Goal: Contribute content: Add original content to the website for others to see

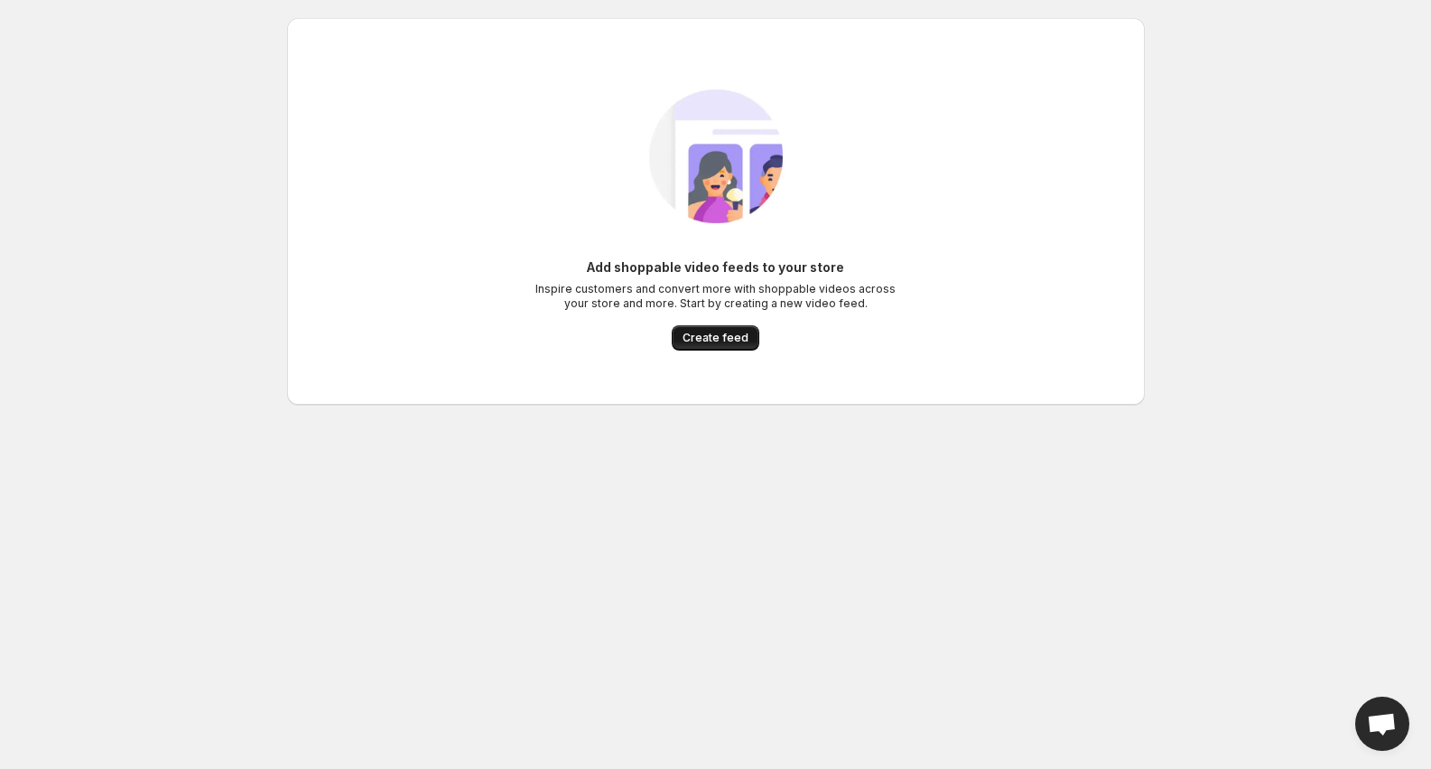
click at [723, 336] on span "Create feed" at bounding box center [716, 338] width 66 height 14
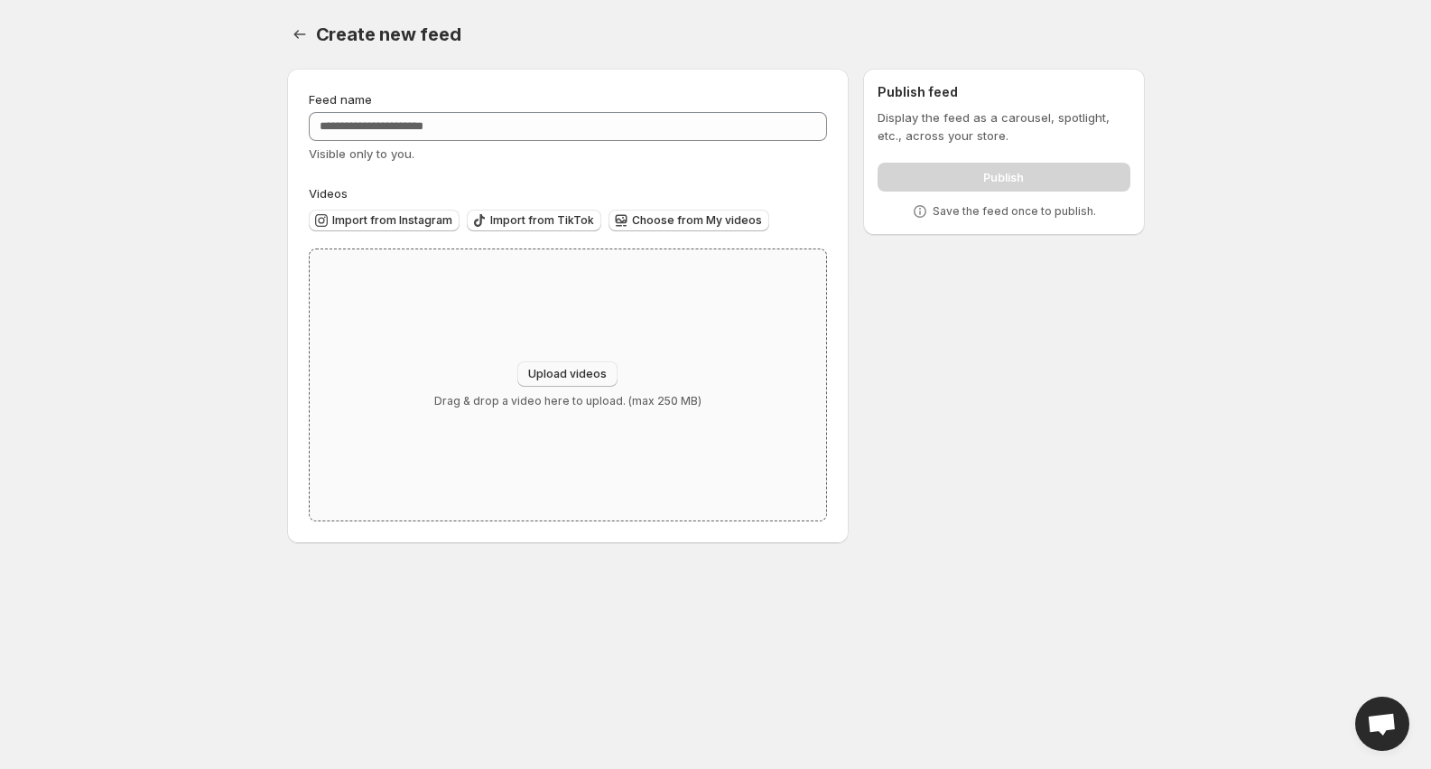
click at [568, 372] on span "Upload videos" at bounding box center [567, 374] width 79 height 14
type input "**********"
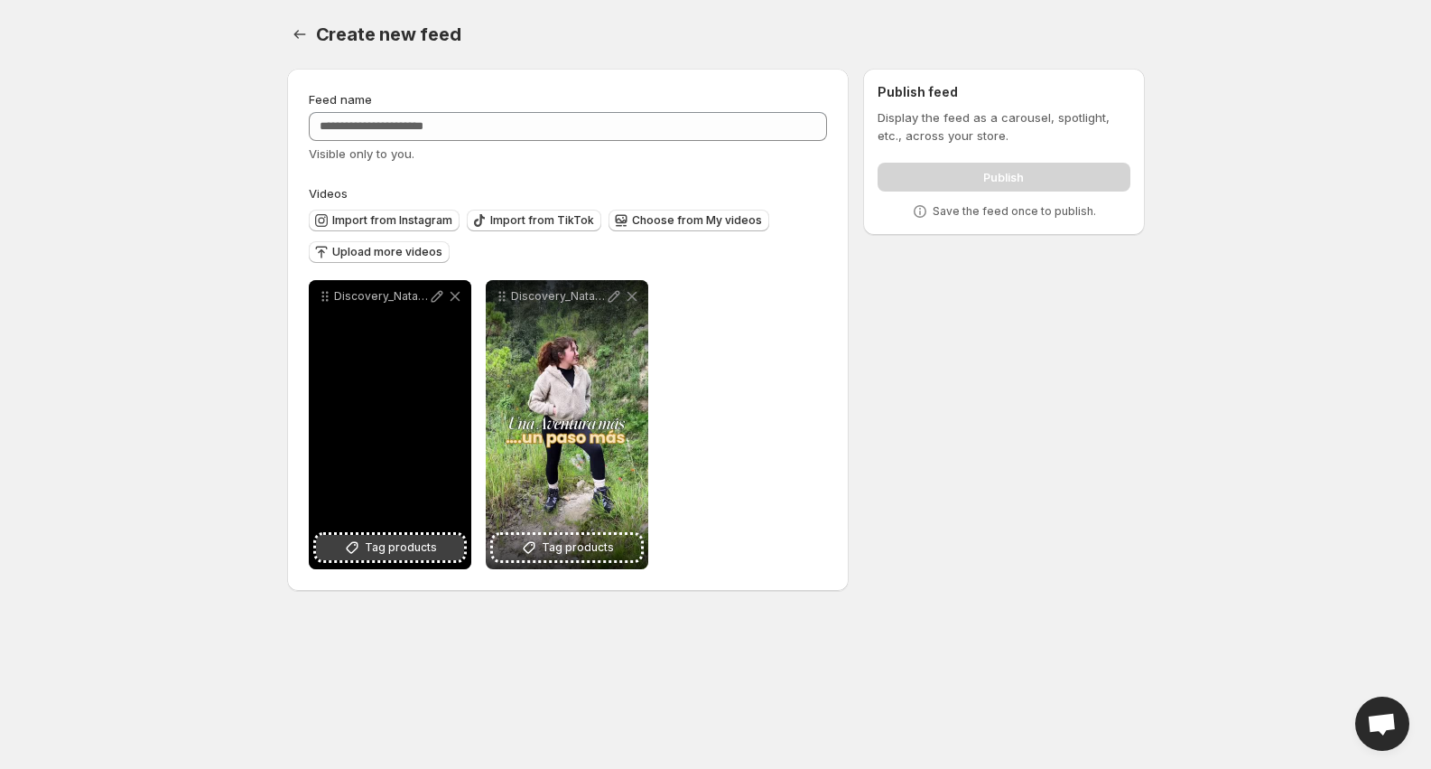
click at [357, 547] on icon at bounding box center [352, 547] width 18 height 18
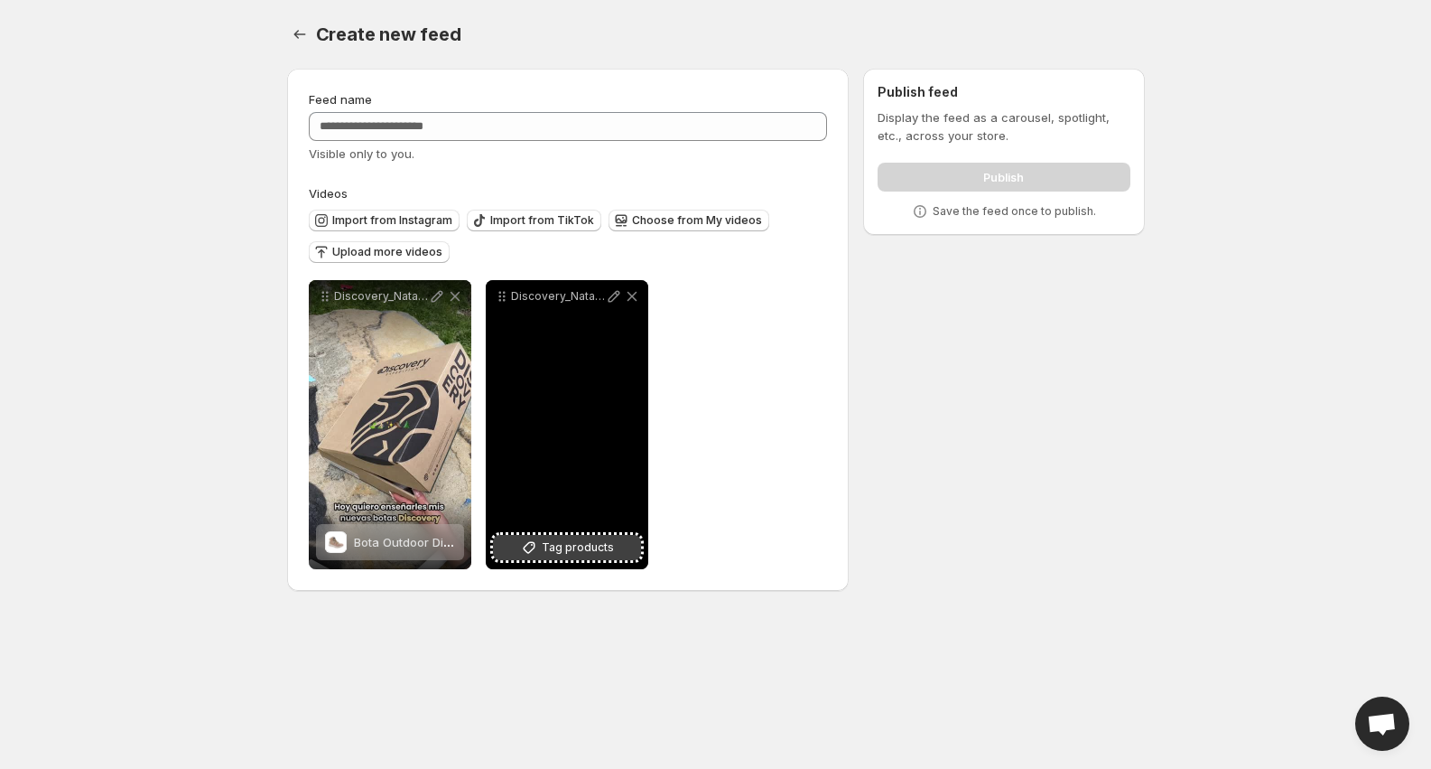
click at [564, 554] on span "Tag products" at bounding box center [578, 547] width 72 height 18
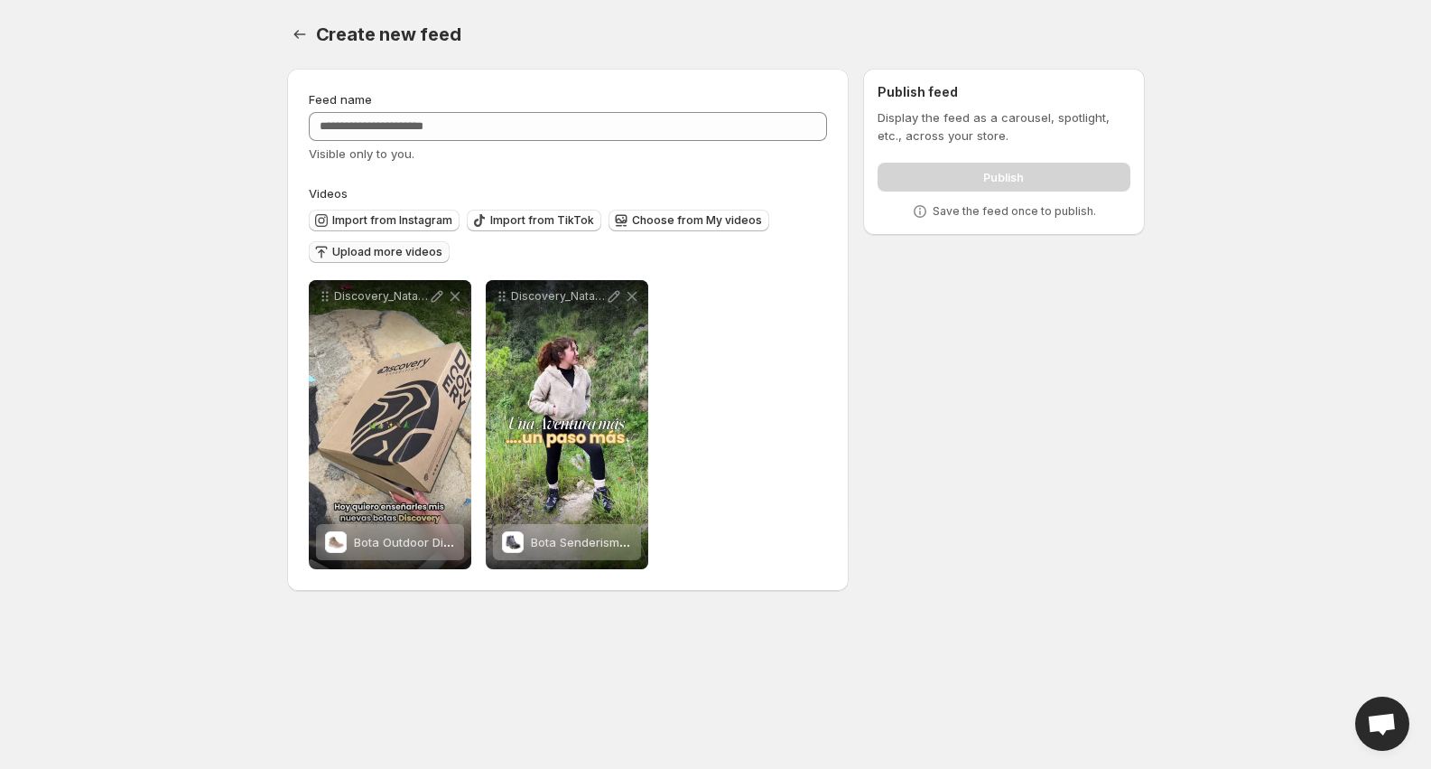
click at [402, 245] on button "Upload more videos" at bounding box center [379, 252] width 141 height 22
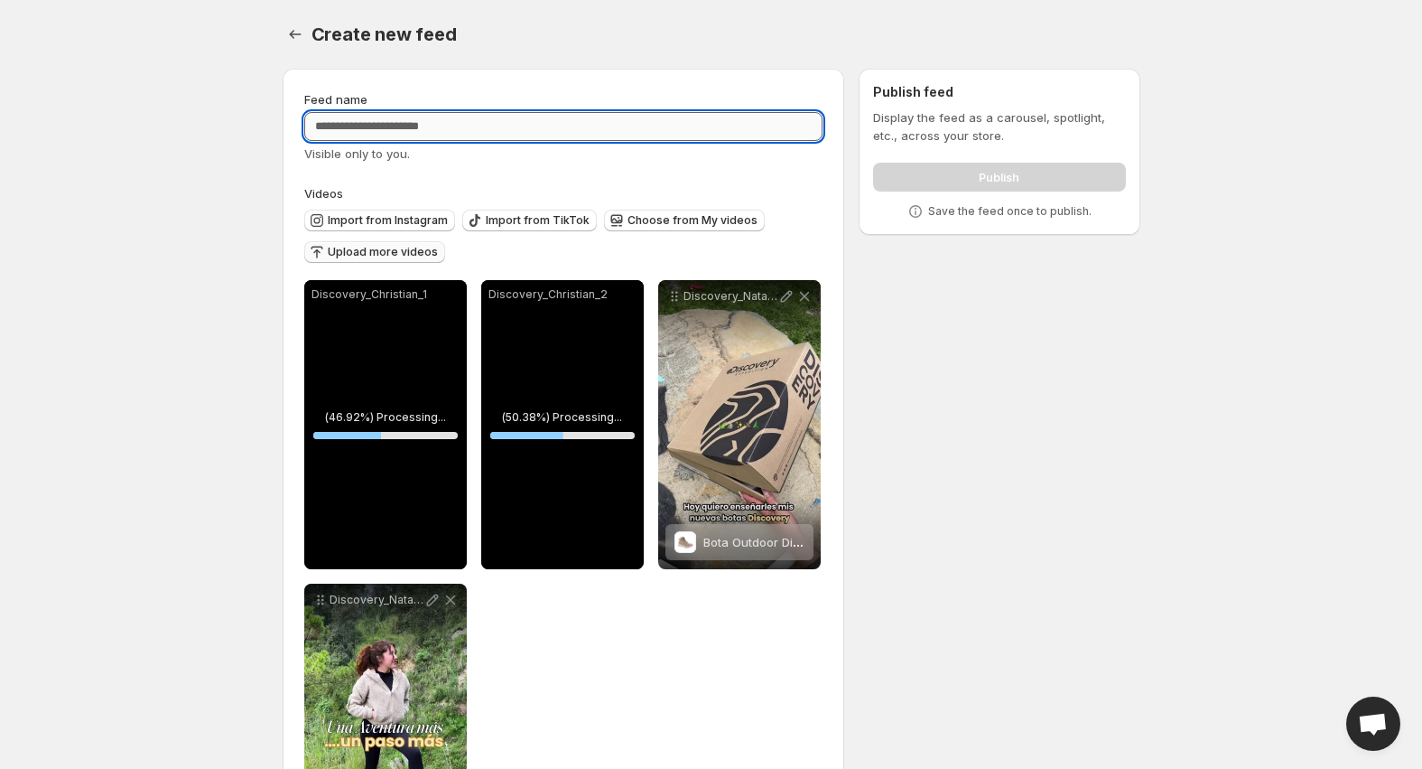
click at [369, 127] on input "Feed name" at bounding box center [563, 126] width 519 height 29
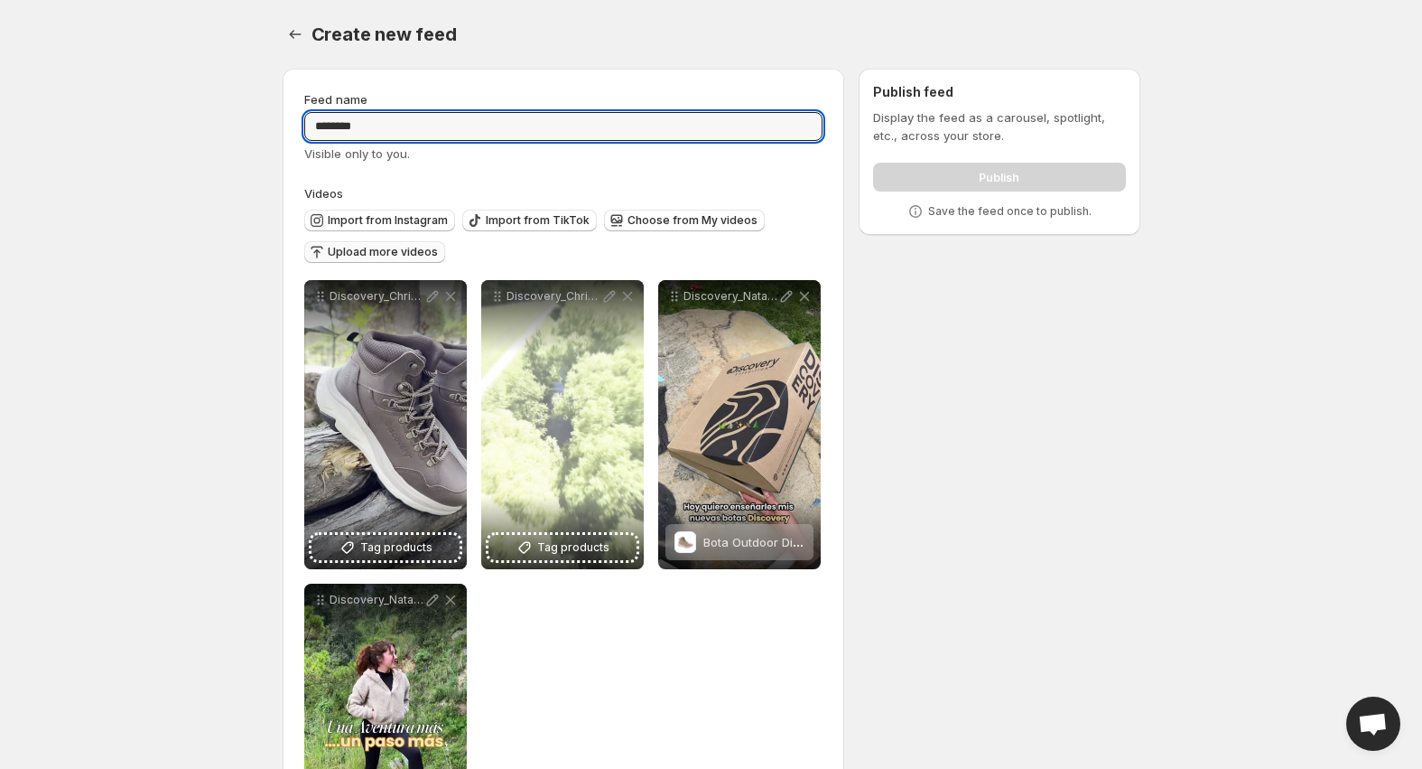
type input "********"
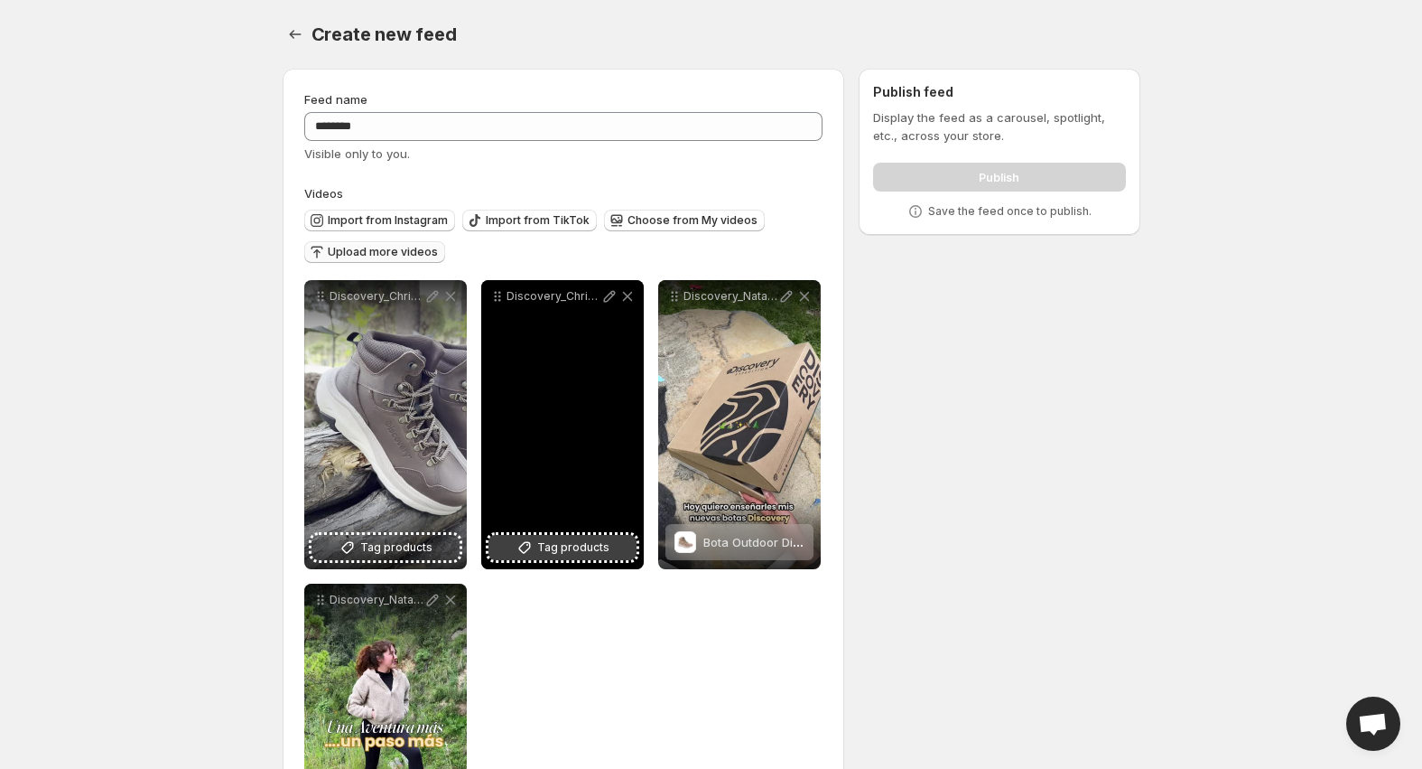
click at [564, 547] on span "Tag products" at bounding box center [573, 547] width 72 height 18
click at [594, 541] on span "2 products tagged" at bounding box center [550, 542] width 105 height 14
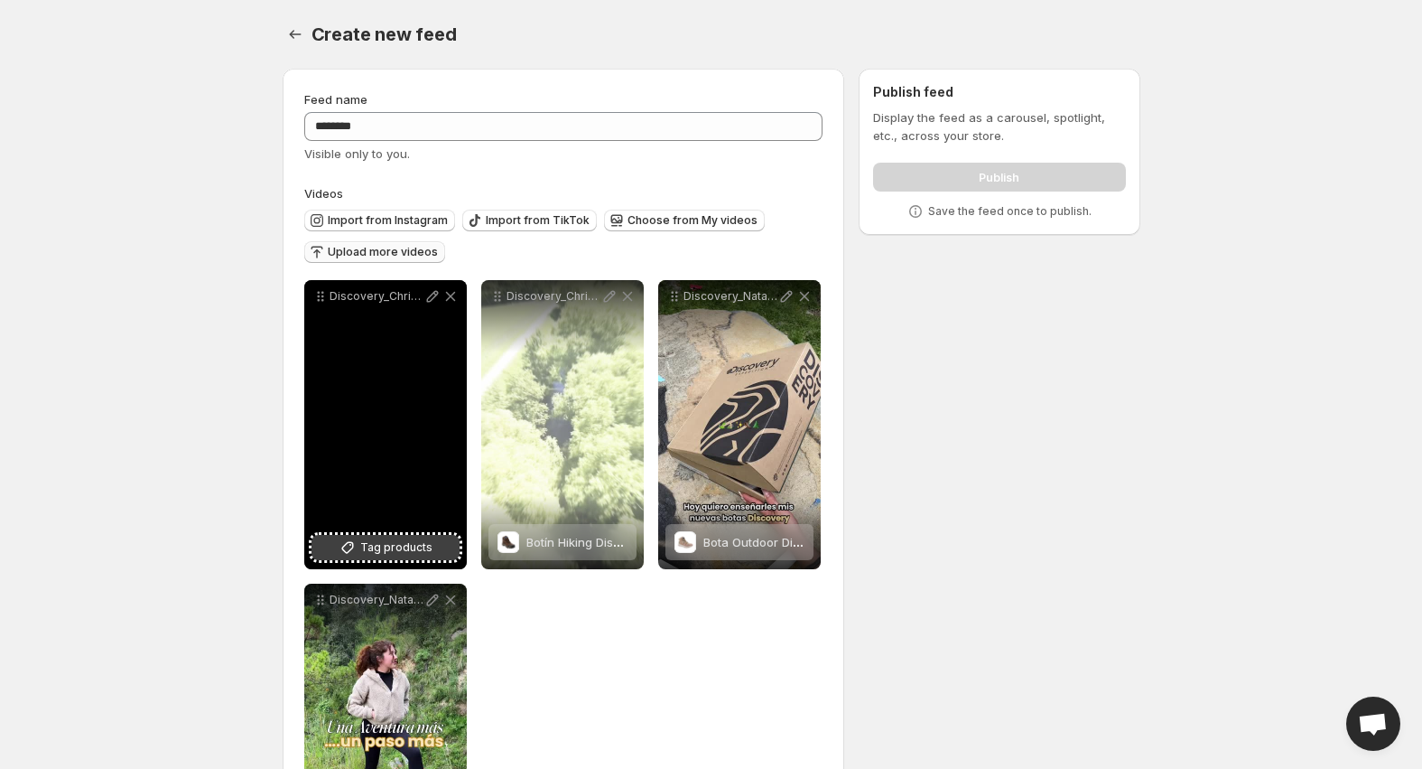
click at [384, 554] on span "Tag products" at bounding box center [396, 547] width 72 height 18
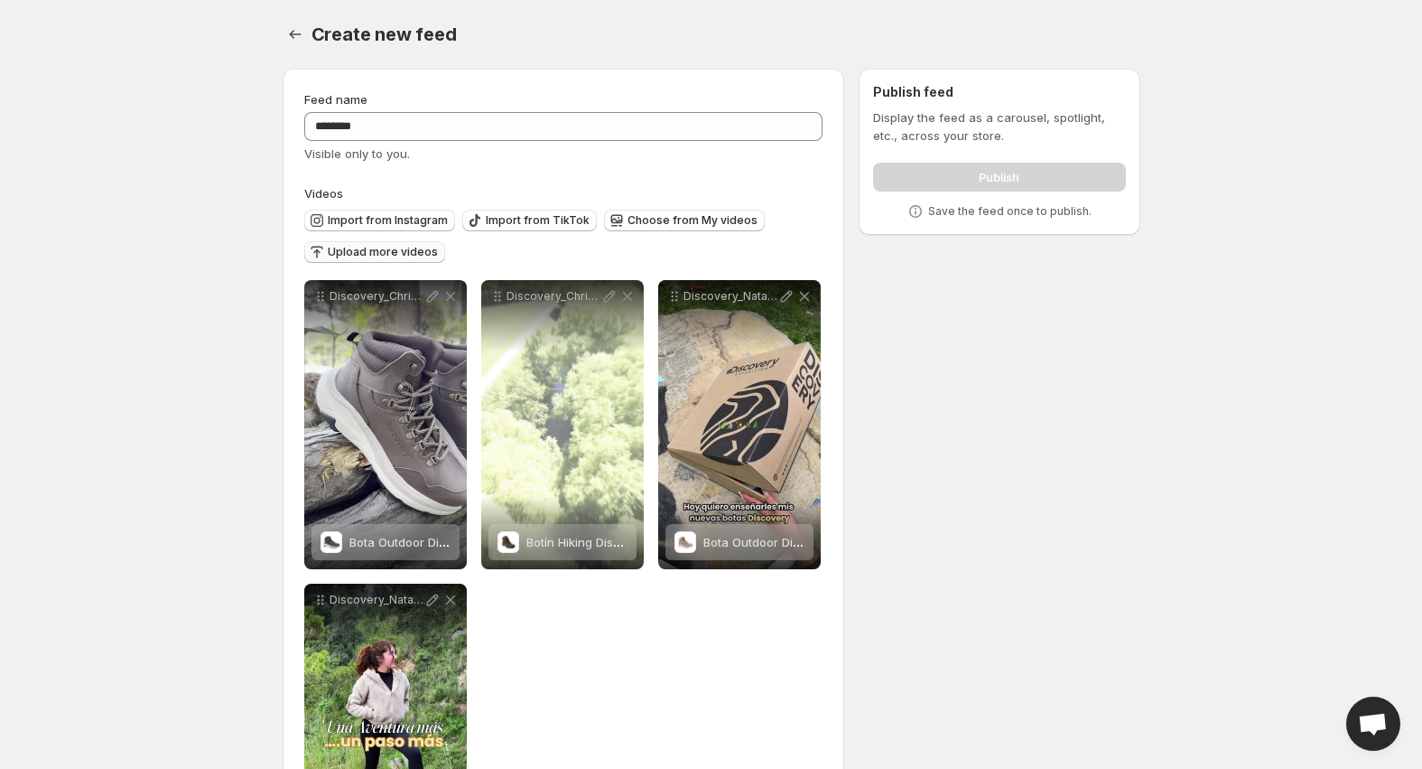
click at [415, 258] on span "Upload more videos" at bounding box center [383, 252] width 110 height 14
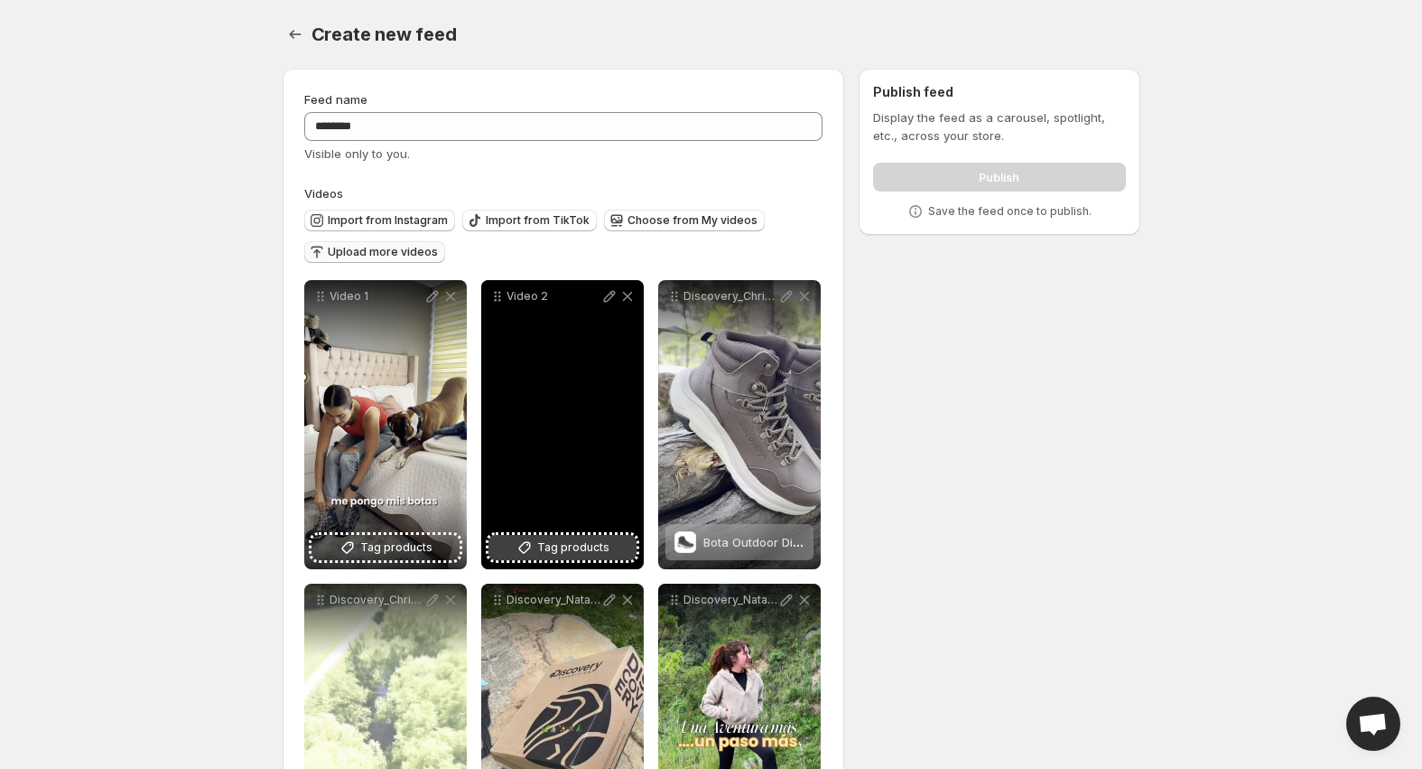
click at [573, 548] on span "Tag products" at bounding box center [573, 547] width 72 height 18
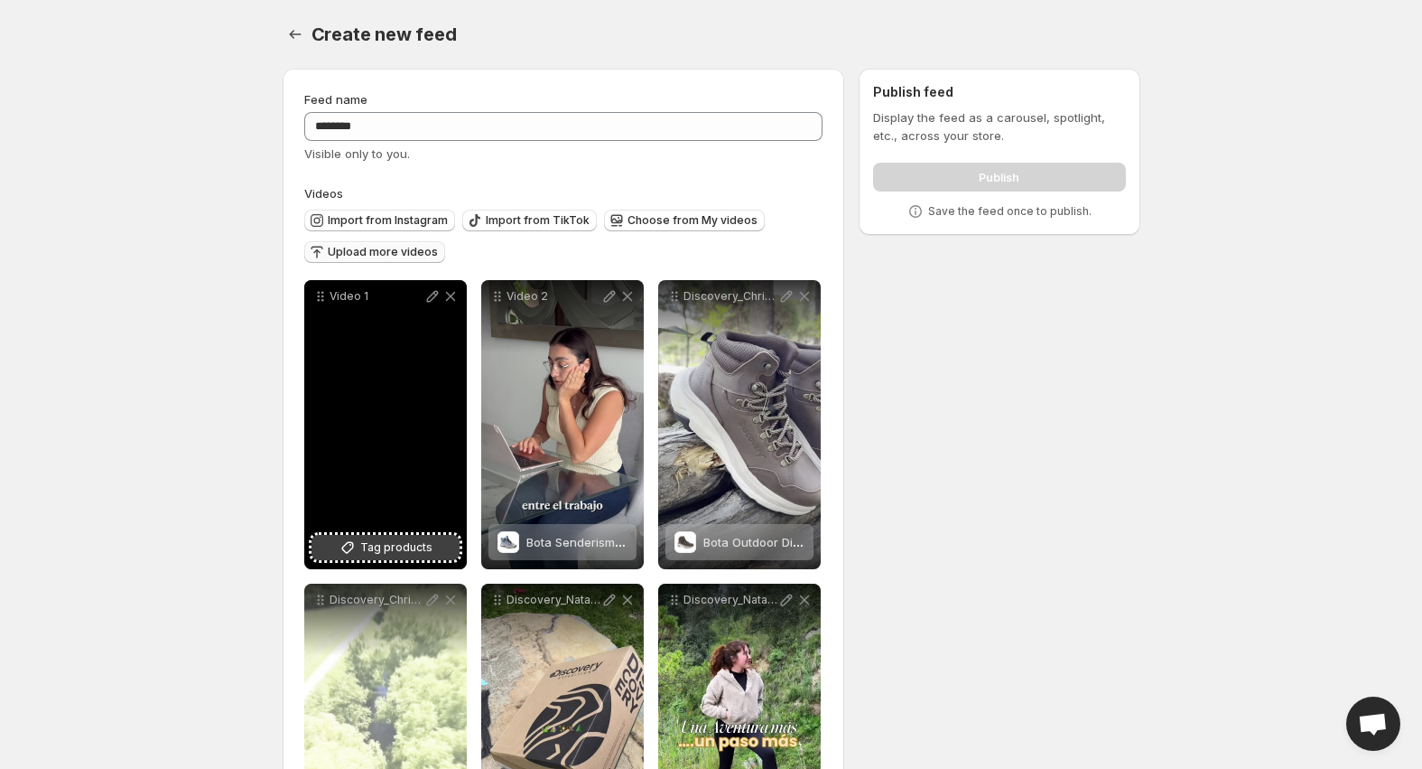
click at [374, 537] on button "Tag products" at bounding box center [386, 547] width 148 height 25
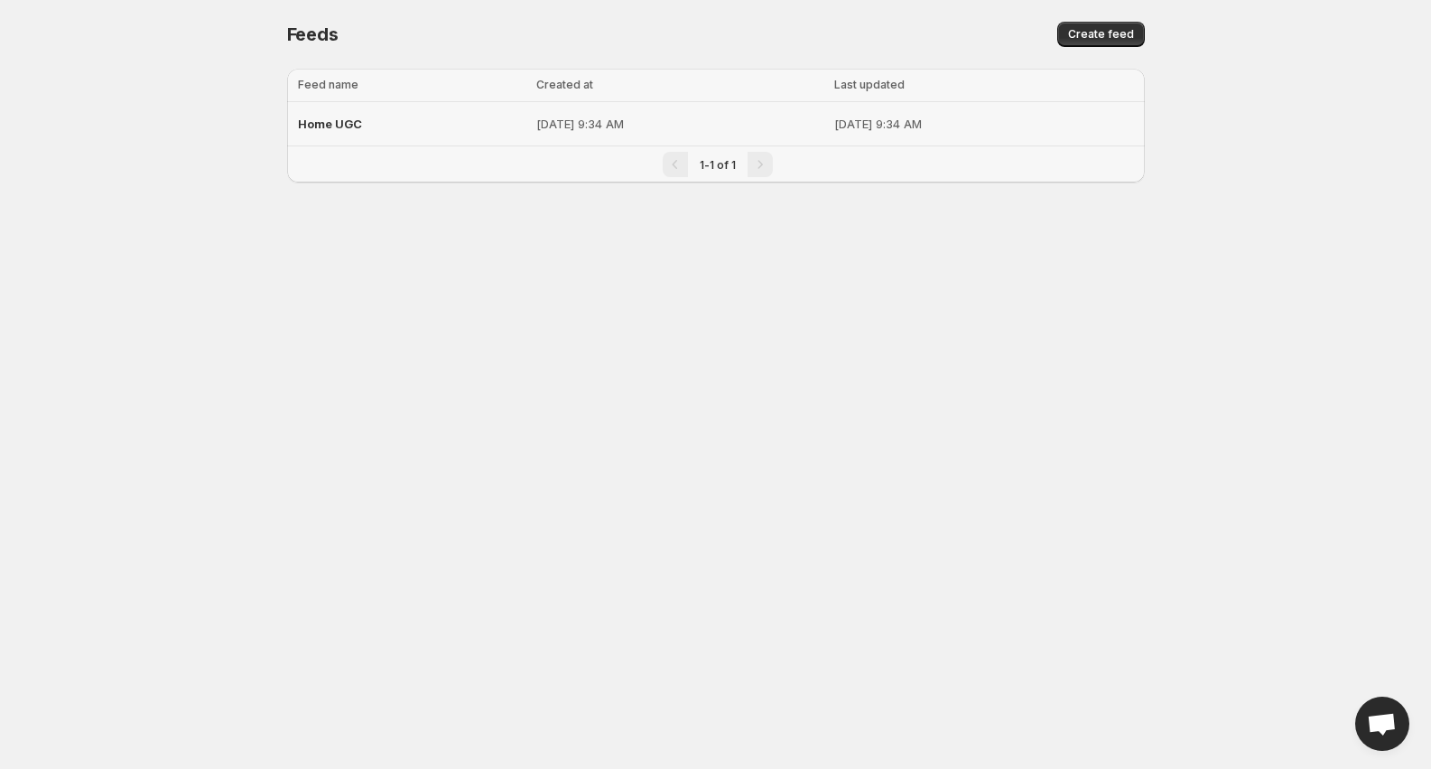
click at [710, 126] on p "[DATE] 9:34 AM" at bounding box center [680, 124] width 288 height 18
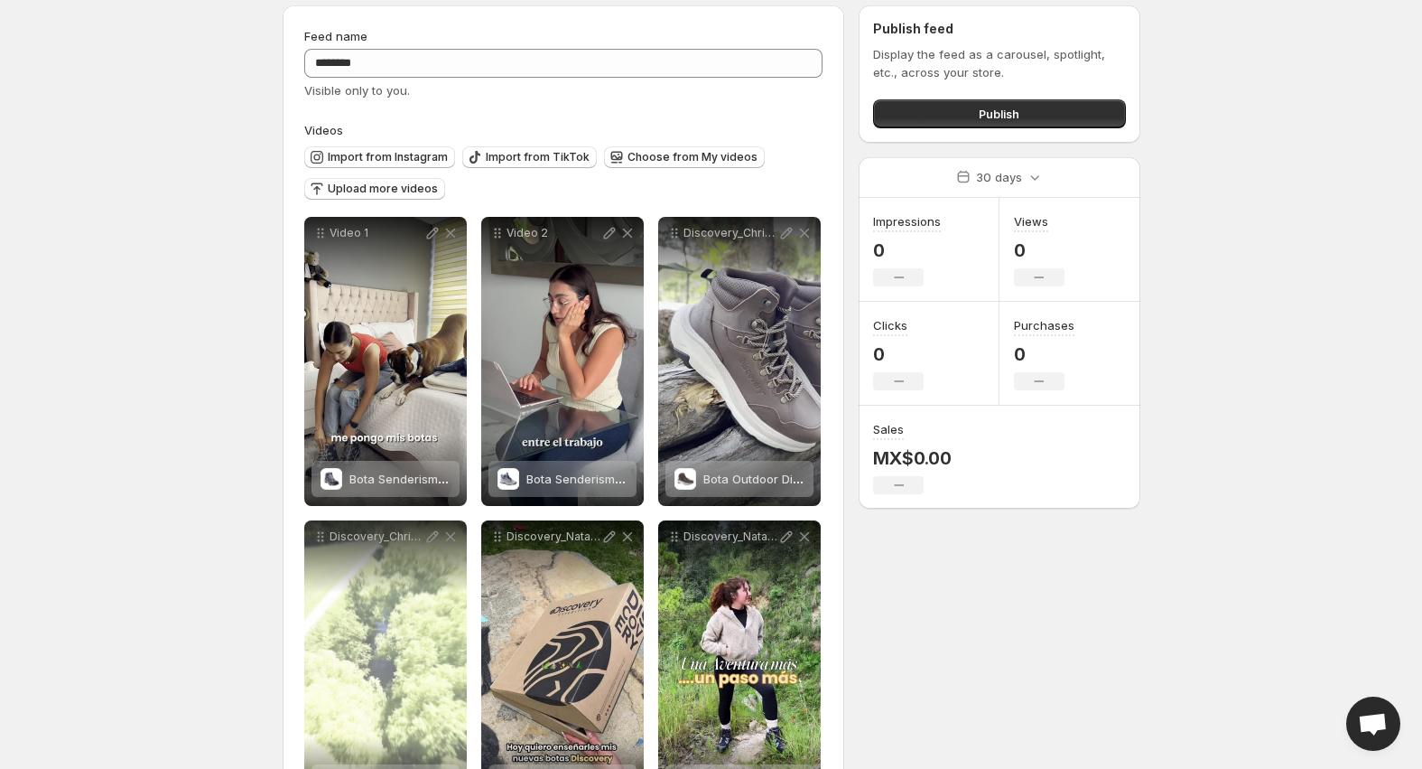
scroll to position [147, 0]
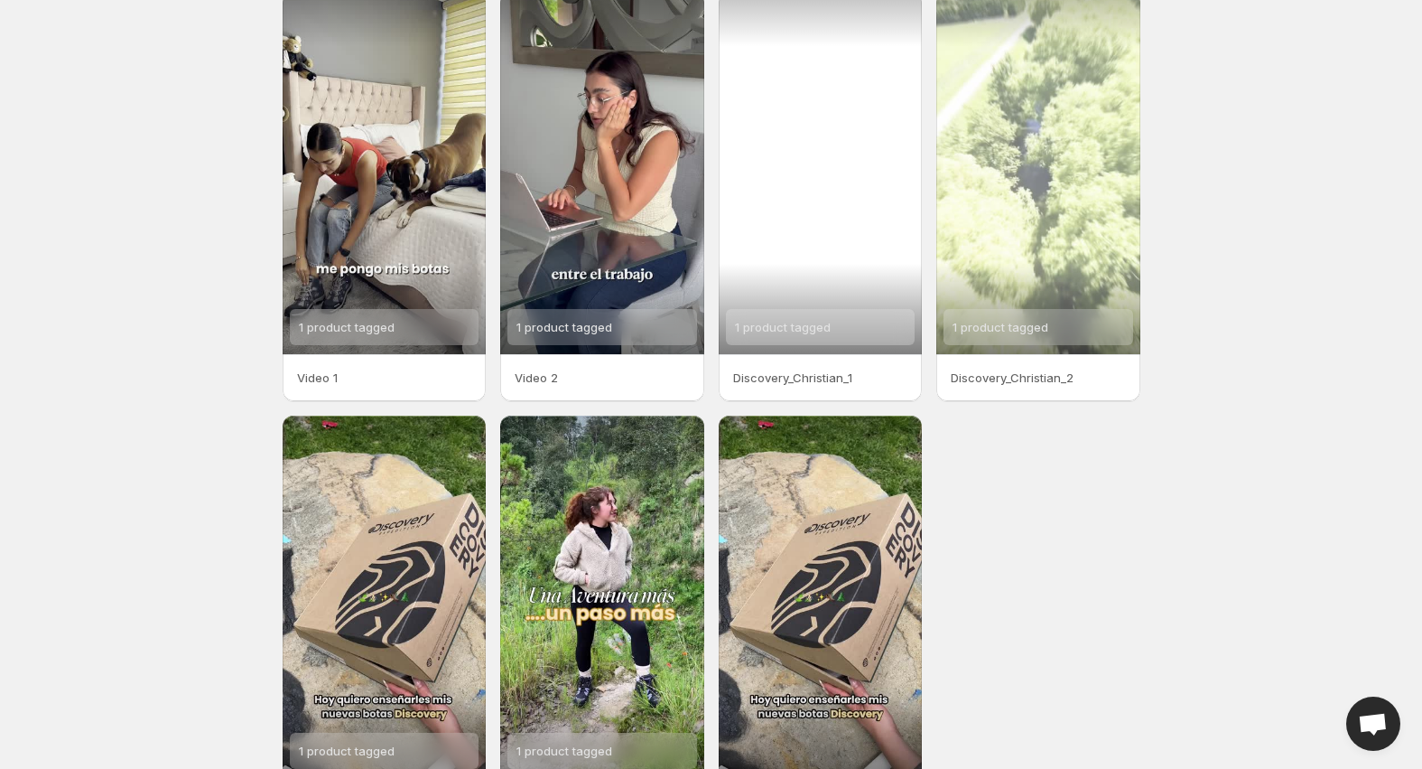
scroll to position [181, 0]
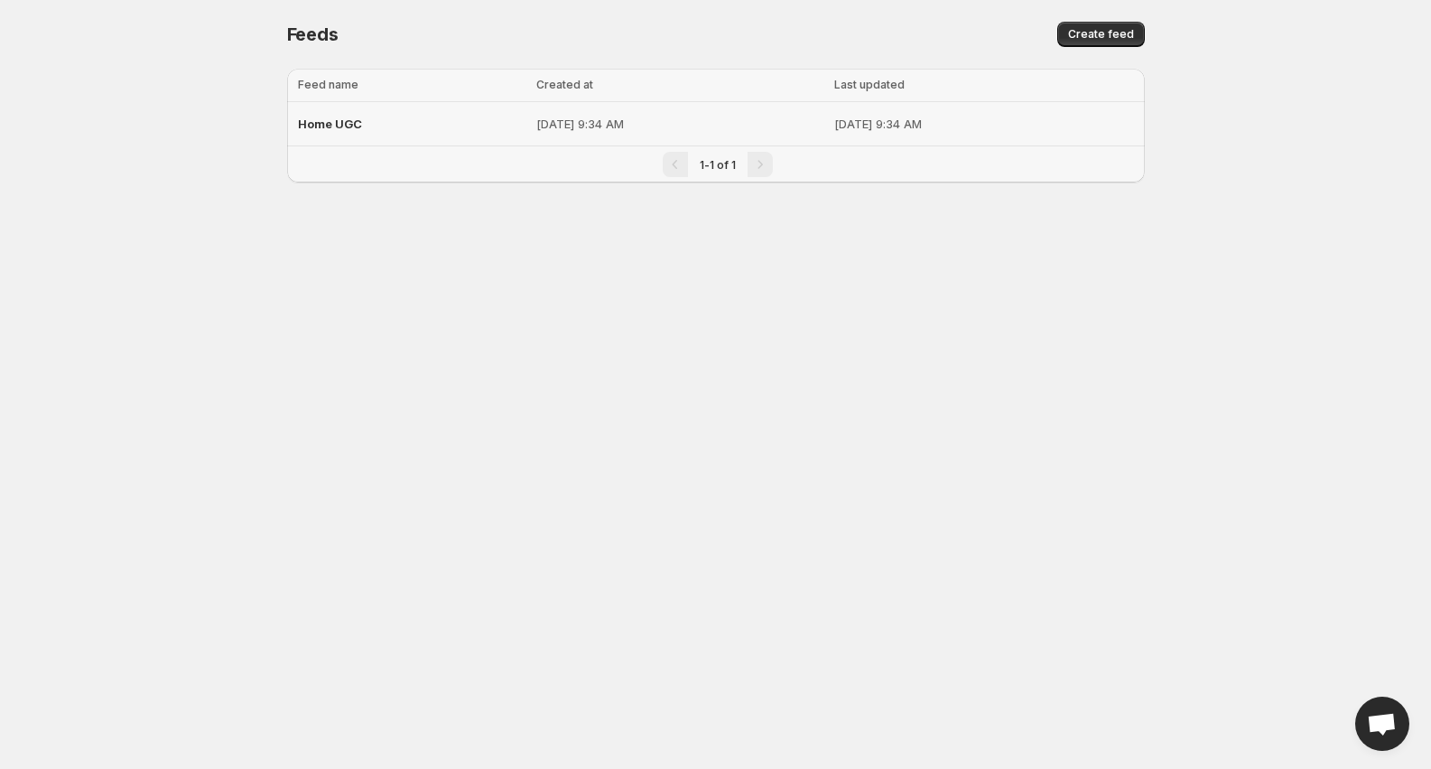
click at [471, 130] on td "Home UGC" at bounding box center [409, 124] width 244 height 44
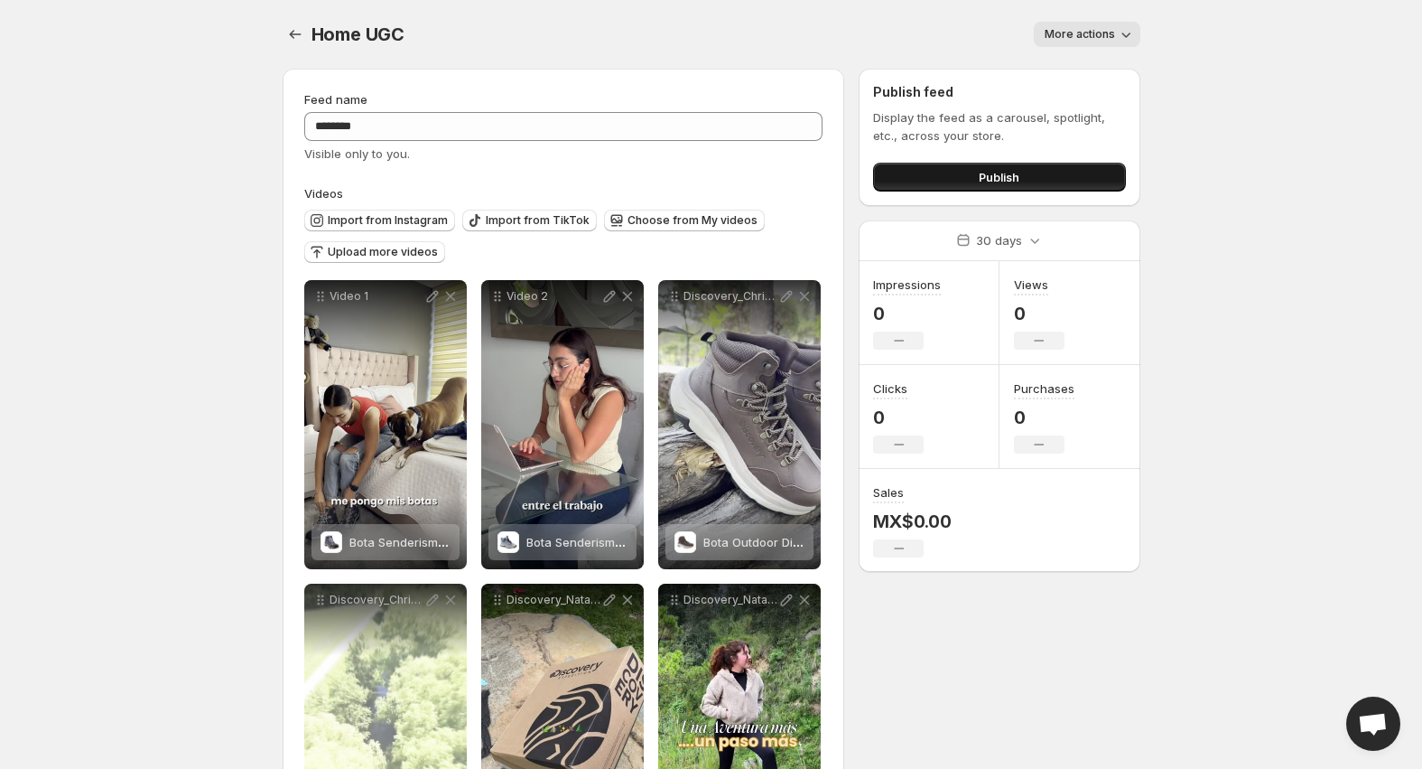
click at [1050, 177] on button "Publish" at bounding box center [999, 177] width 252 height 29
click at [1073, 191] on button "Publish" at bounding box center [999, 177] width 252 height 29
click at [1049, 166] on button "Publish" at bounding box center [999, 177] width 252 height 29
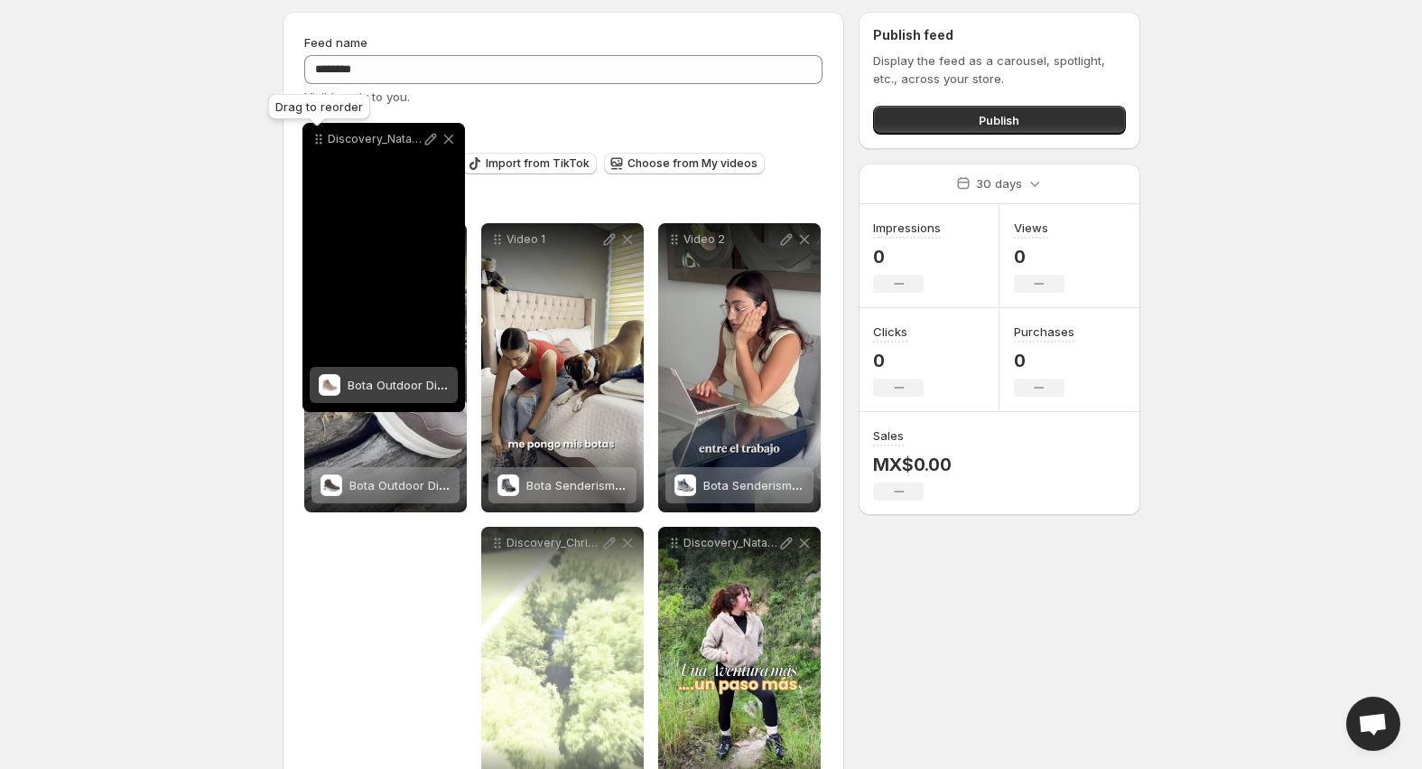
scroll to position [51, 0]
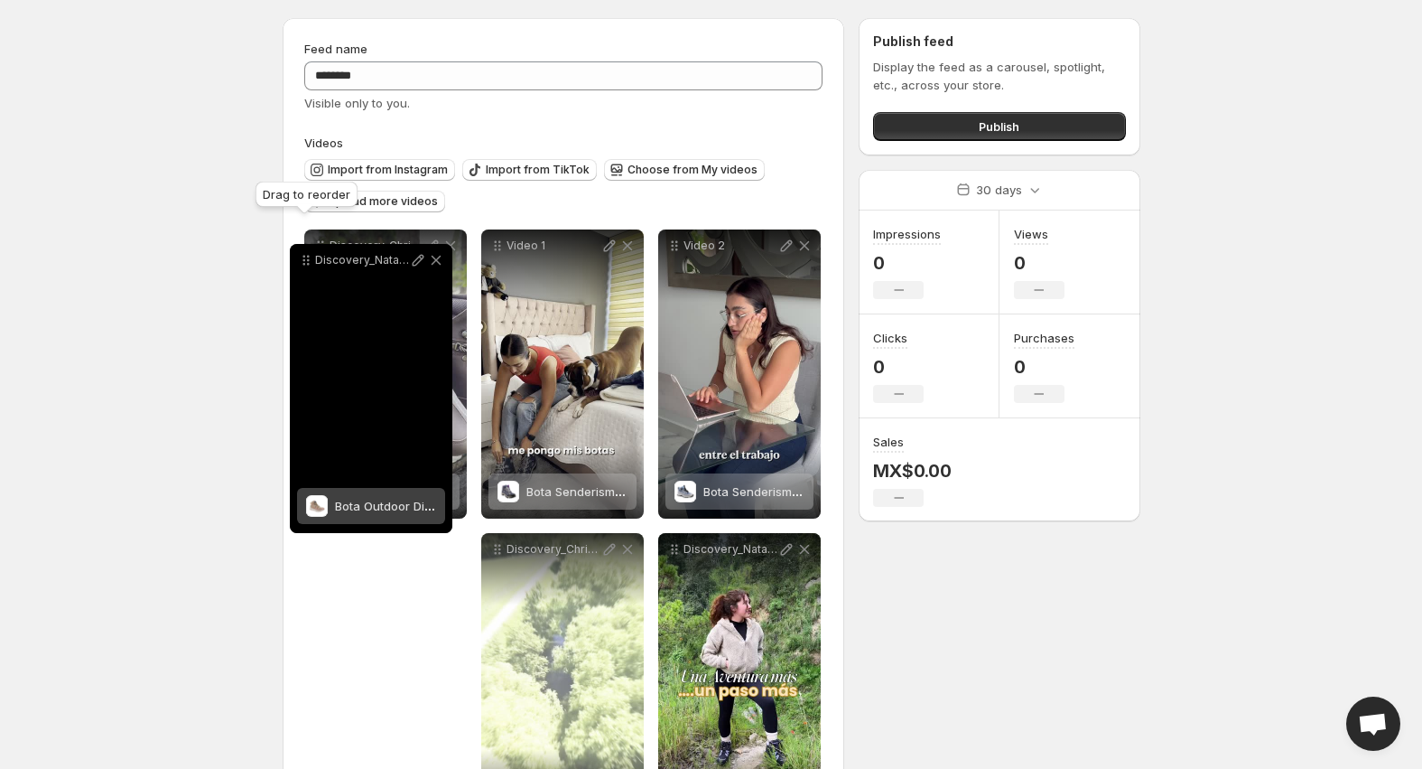
drag, startPoint x: 498, startPoint y: 450, endPoint x: 306, endPoint y: 257, distance: 271.4
click at [306, 257] on icon at bounding box center [306, 260] width 18 height 18
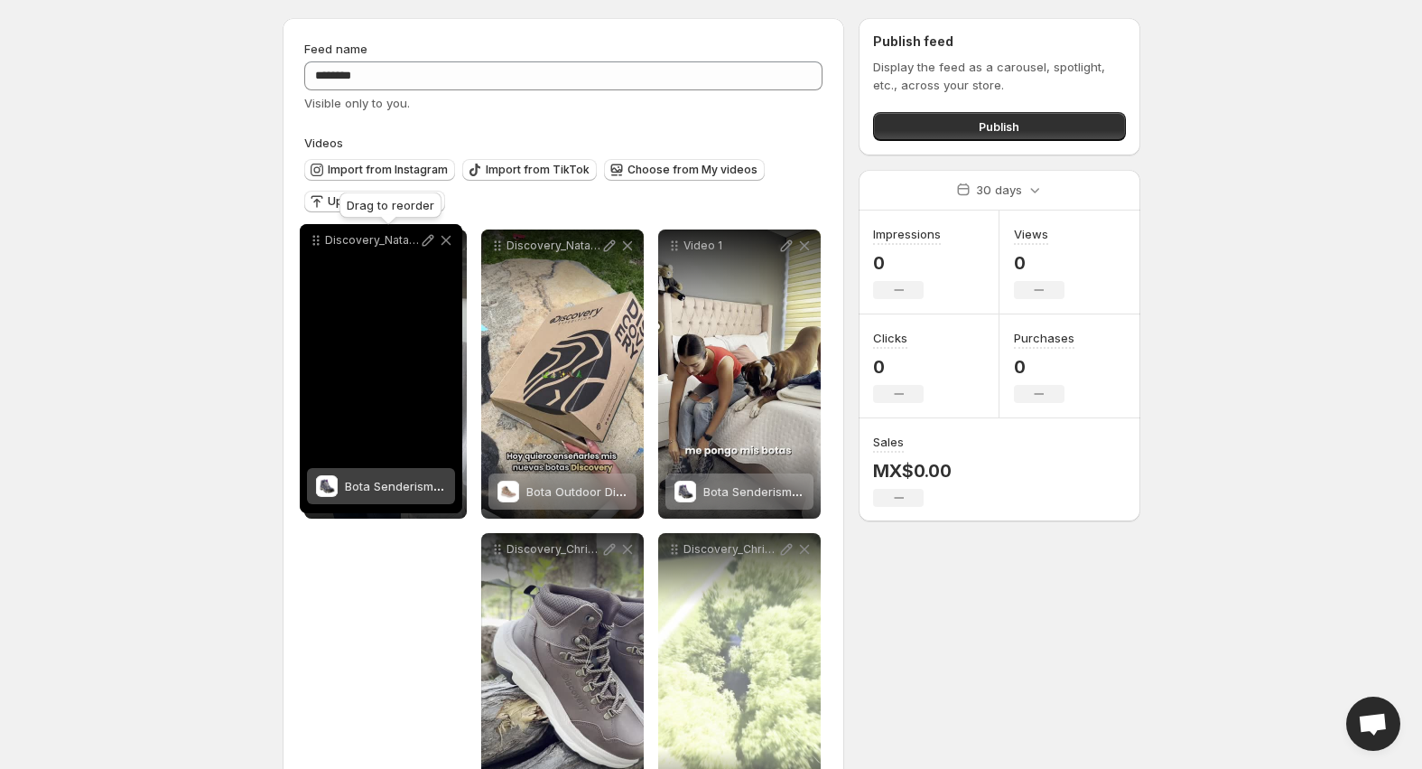
drag, startPoint x: 675, startPoint y: 554, endPoint x: 321, endPoint y: 247, distance: 469.2
click at [321, 247] on icon at bounding box center [316, 240] width 18 height 18
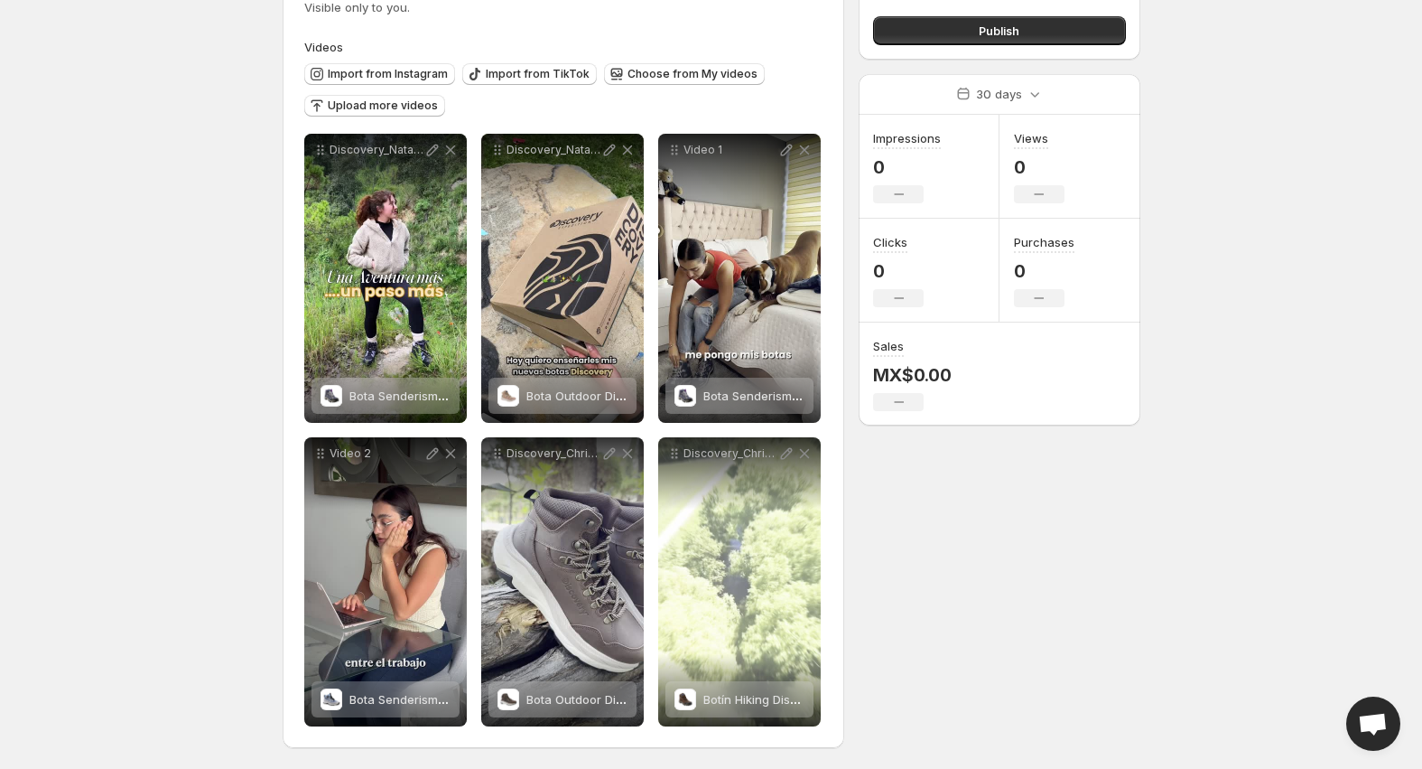
scroll to position [147, 0]
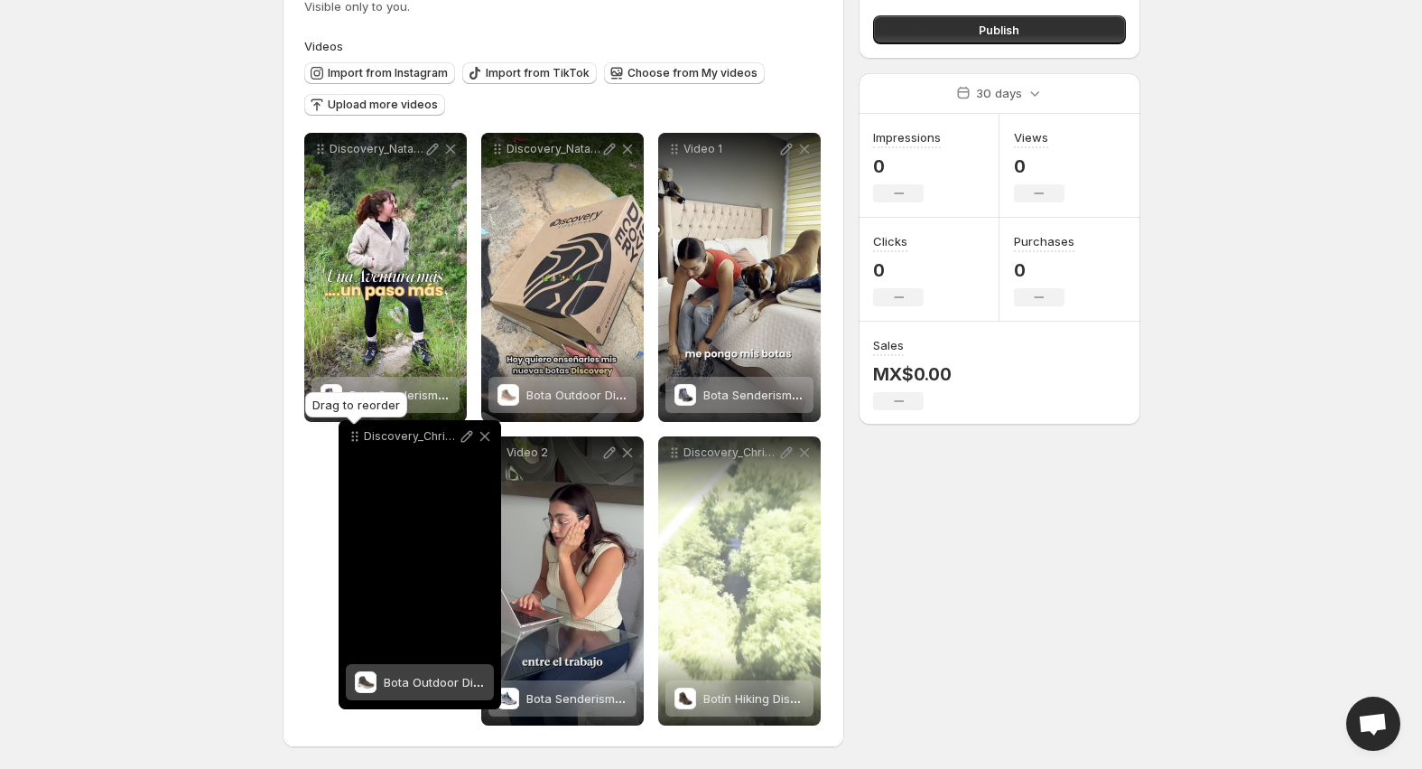
drag, startPoint x: 497, startPoint y: 456, endPoint x: 354, endPoint y: 440, distance: 143.6
click at [354, 440] on icon at bounding box center [355, 436] width 18 height 18
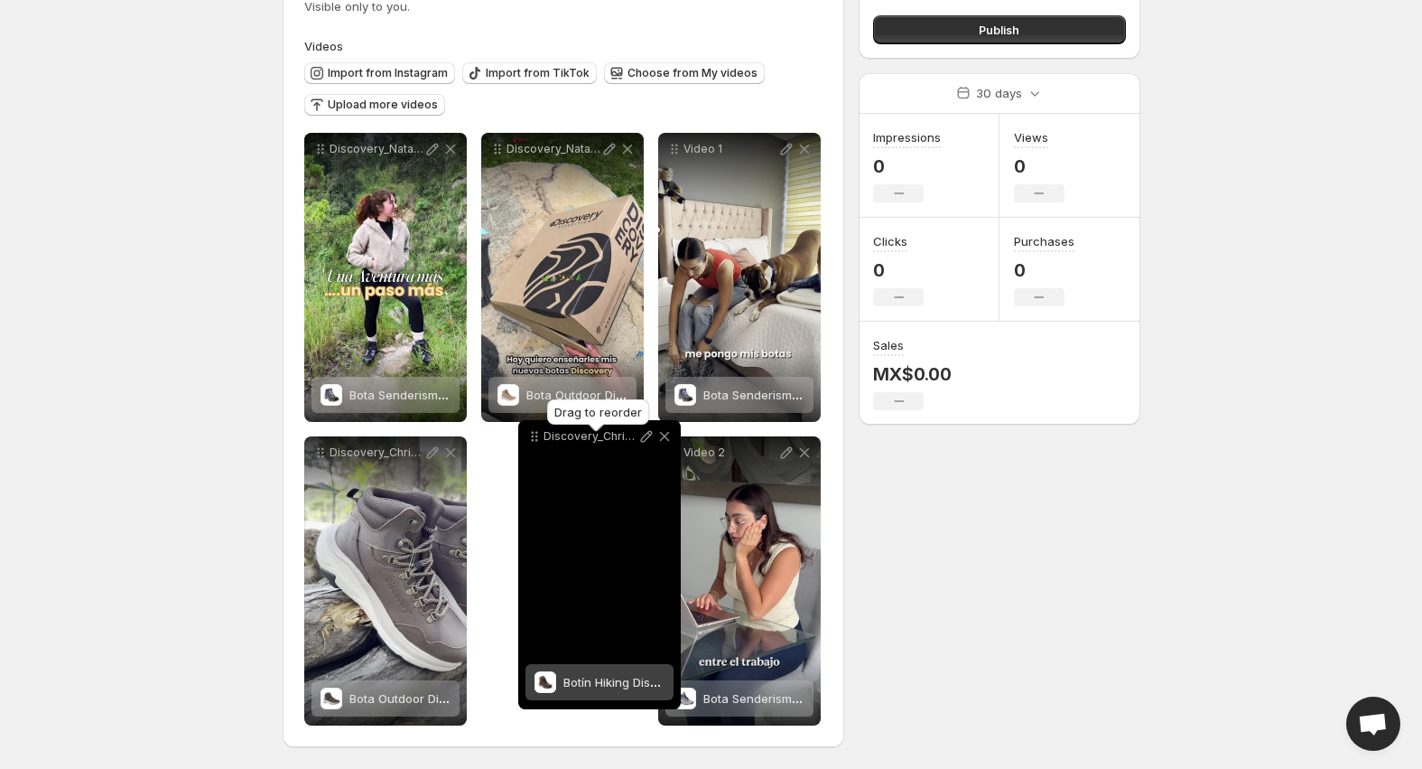
drag, startPoint x: 676, startPoint y: 453, endPoint x: 536, endPoint y: 437, distance: 140.9
click at [536, 437] on icon at bounding box center [537, 436] width 3 height 3
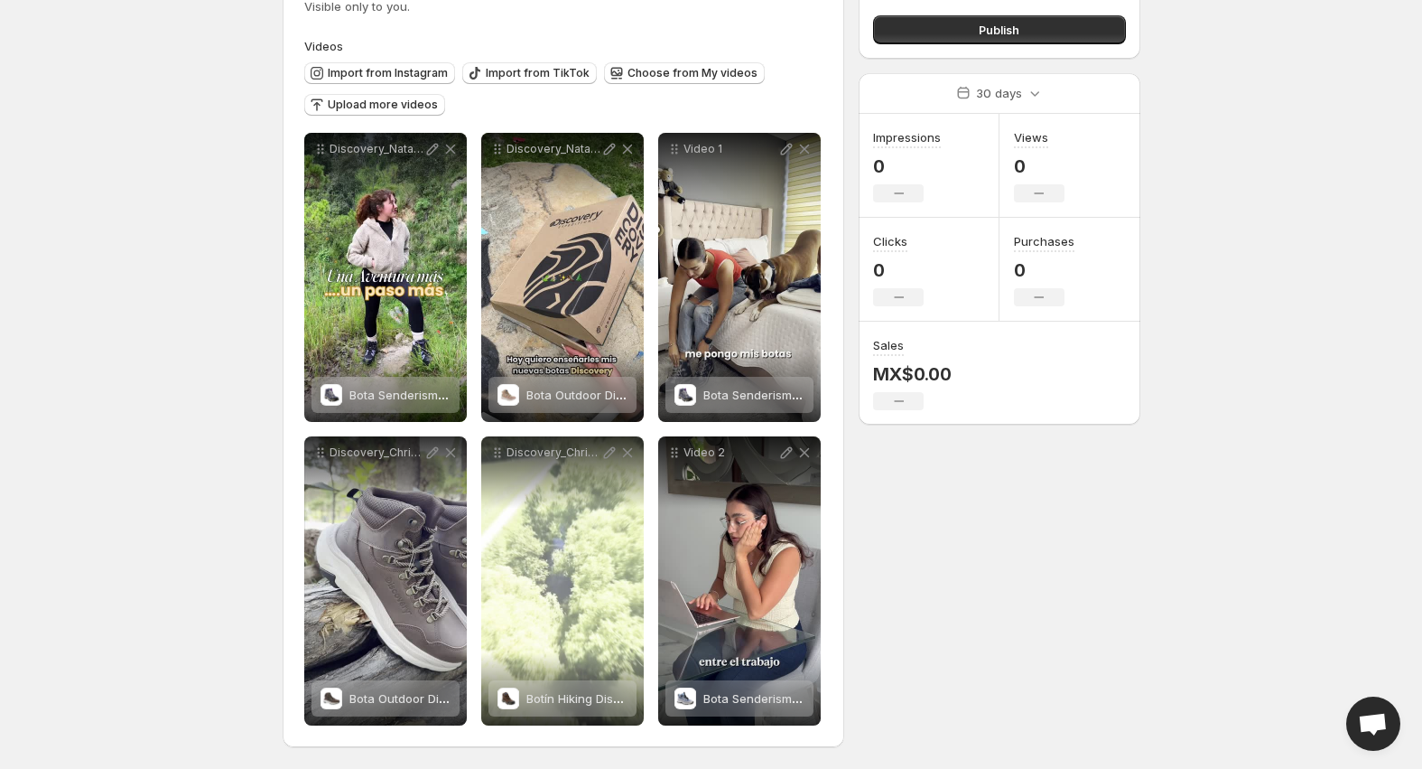
scroll to position [0, 0]
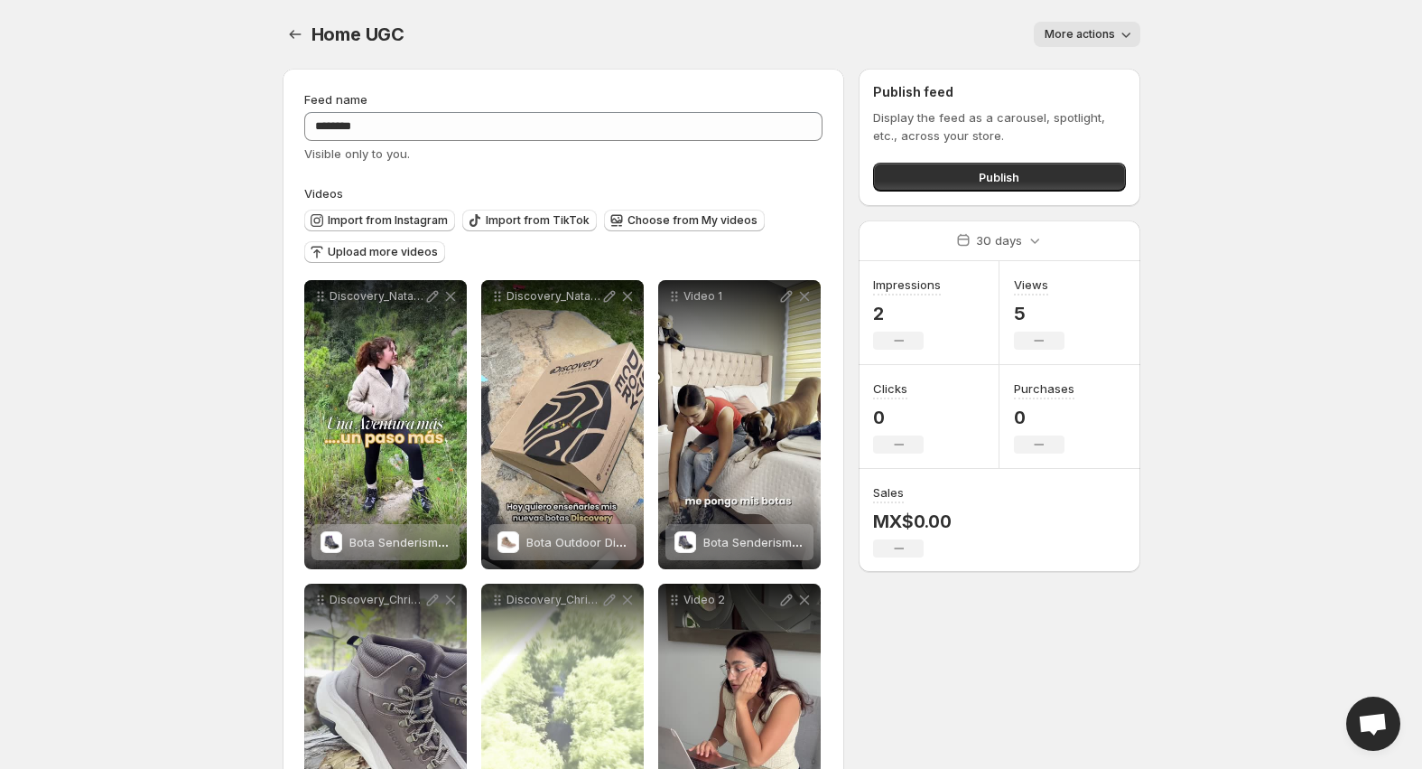
click at [1051, 39] on span "More actions" at bounding box center [1080, 34] width 70 height 14
click at [1052, 39] on span "More actions" at bounding box center [1080, 34] width 70 height 14
